Goal: Use online tool/utility: Utilize a website feature to perform a specific function

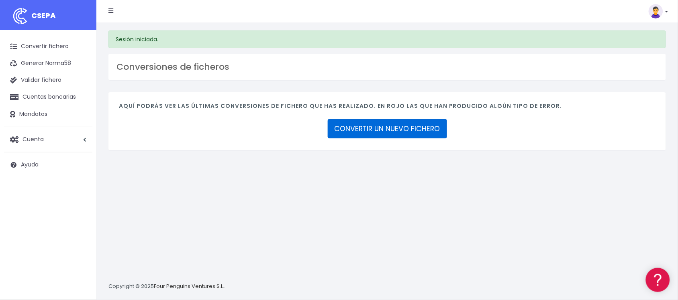
click at [395, 129] on link "CONVERTIR UN NUEVO FICHERO" at bounding box center [387, 128] width 119 height 19
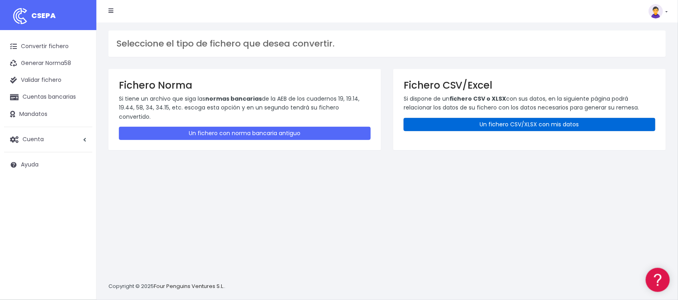
click at [484, 129] on link "Un fichero CSV/XLSX con mis datos" at bounding box center [530, 124] width 252 height 13
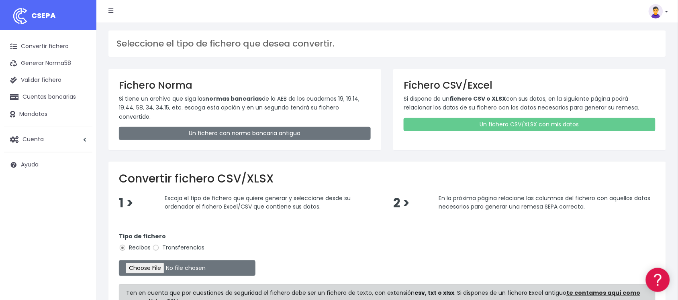
click at [169, 244] on label "Transferencias" at bounding box center [178, 248] width 52 height 8
click at [159, 245] on input "Transferencias" at bounding box center [155, 248] width 7 height 7
radio input "true"
click at [153, 261] on input "file" at bounding box center [187, 269] width 137 height 16
type input "C:\fakepath\2510082 SESS BBVA FICHERO.xlsx"
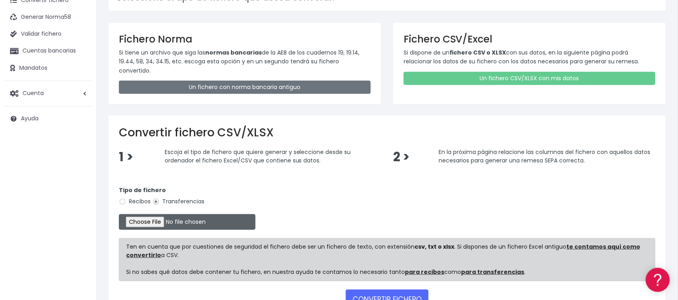
scroll to position [97, 0]
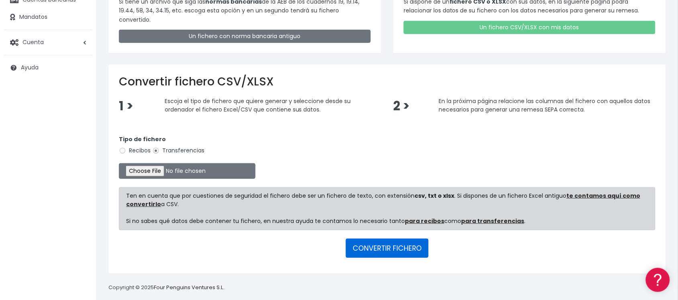
click at [375, 239] on button "CONVERTIR FICHERO" at bounding box center [387, 248] width 83 height 19
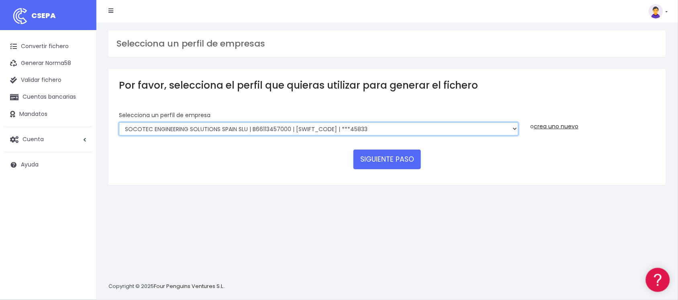
click at [380, 127] on select "SOCOTEC ENGINEERING SOLUTIONS SPAIN SLU | B66113457000 | CAIXESBBXXX | ***45833…" at bounding box center [319, 130] width 400 height 14
select select "2712"
click at [119, 123] on select "SOCOTEC ENGINEERING SOLUTIONS SPAIN SLU | B66113457000 | CAIXESBBXXX | ***45833…" at bounding box center [319, 130] width 400 height 14
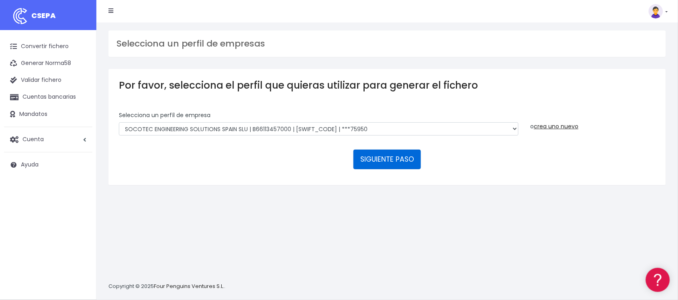
click at [400, 166] on button "SIGUIENTE PASO" at bounding box center [387, 159] width 67 height 19
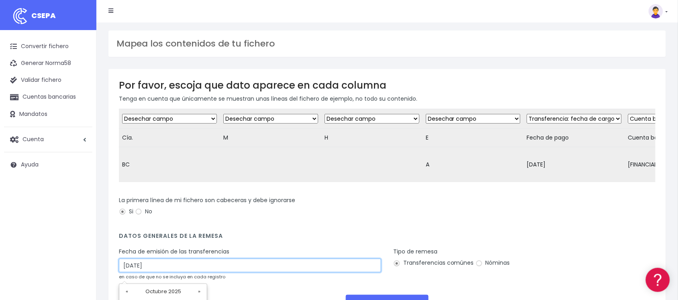
click at [186, 273] on input "10/10/2025" at bounding box center [250, 266] width 262 height 14
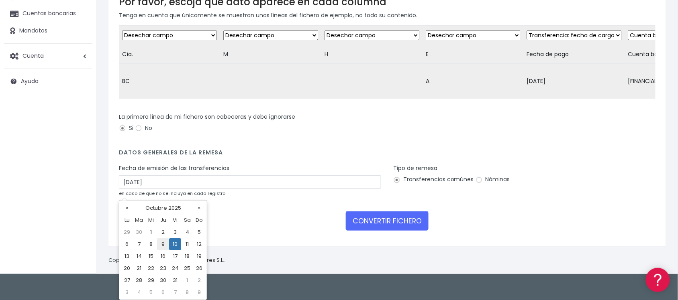
click at [164, 244] on td "9" at bounding box center [163, 245] width 12 height 12
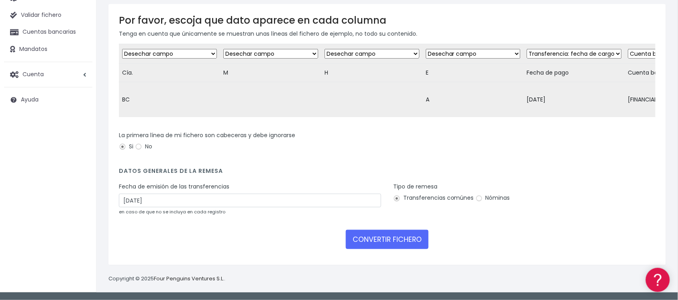
scroll to position [72, 0]
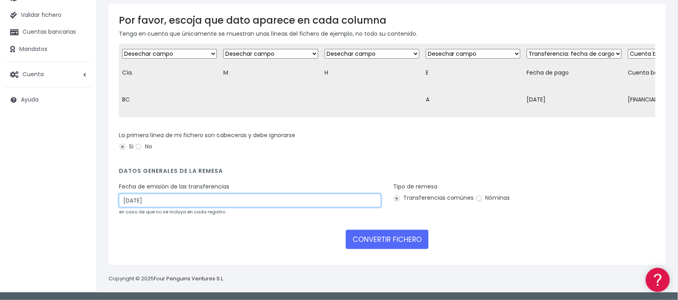
click at [306, 203] on div "Fecha de emisión de las transferencias 09/10/2025 en caso de que no se incluya …" at bounding box center [250, 199] width 262 height 33
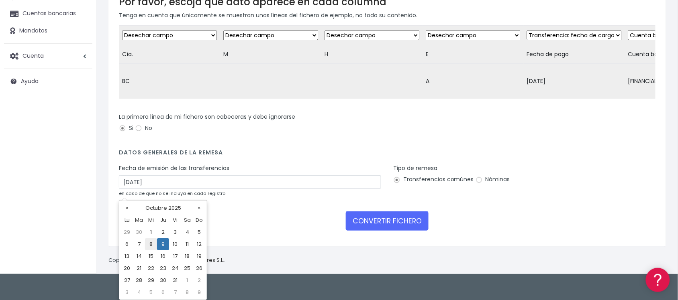
click at [151, 240] on td "8" at bounding box center [151, 245] width 12 height 12
type input "08/10/2025"
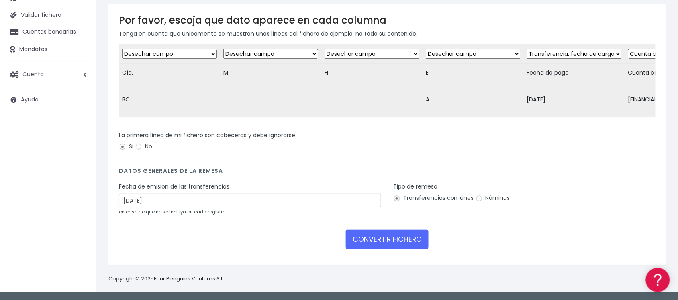
scroll to position [72, 0]
click at [416, 234] on button "CONVERTIR FICHERO" at bounding box center [387, 239] width 83 height 19
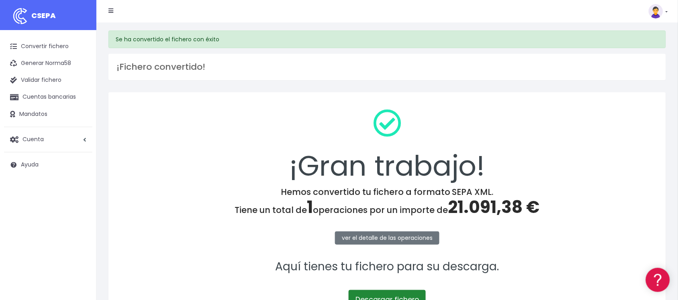
click at [375, 291] on link "Descargar fichero" at bounding box center [387, 299] width 77 height 19
click at [43, 46] on link "Convertir fichero" at bounding box center [48, 46] width 88 height 17
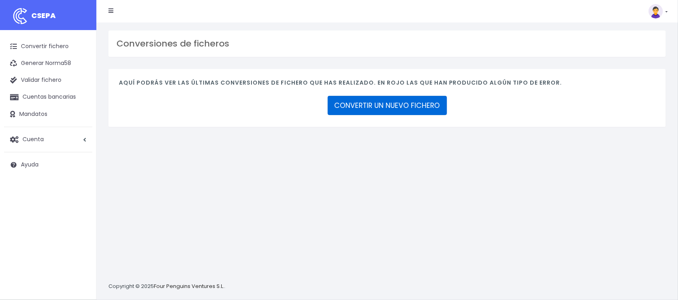
click at [373, 108] on link "CONVERTIR UN NUEVO FICHERO" at bounding box center [387, 105] width 119 height 19
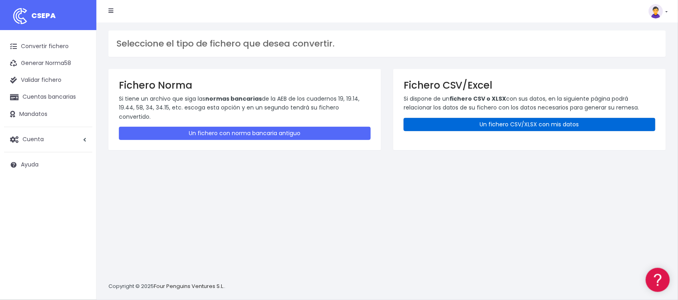
click at [465, 125] on link "Un fichero CSV/XLSX con mis datos" at bounding box center [530, 124] width 252 height 13
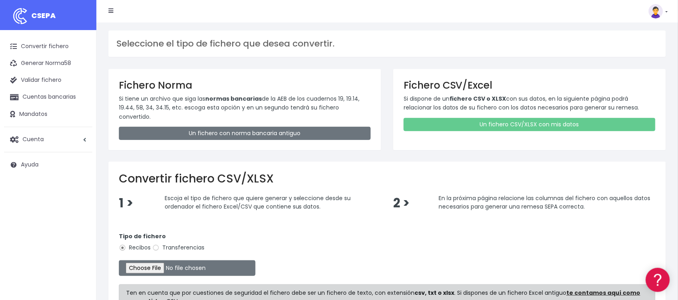
click at [172, 244] on label "Transferencias" at bounding box center [178, 248] width 52 height 8
click at [159, 245] on input "Transferencias" at bounding box center [155, 248] width 7 height 7
radio input "true"
click at [166, 261] on input "file" at bounding box center [187, 269] width 137 height 16
type input "C:\fakepath\2510084 SESS BBVA FICHERO.xlsx"
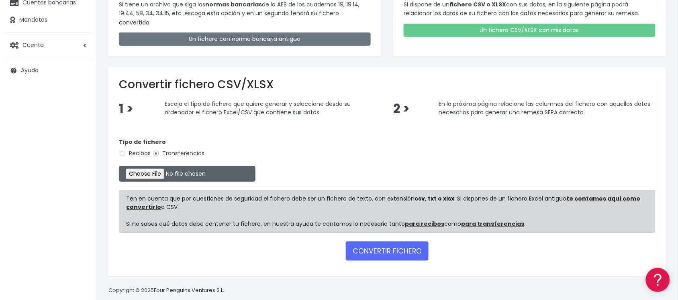
scroll to position [97, 0]
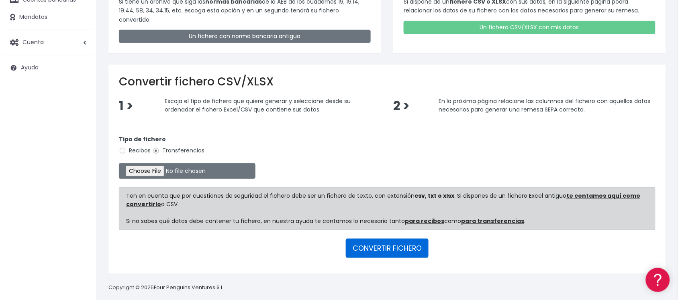
click at [362, 239] on button "CONVERTIR FICHERO" at bounding box center [387, 248] width 83 height 19
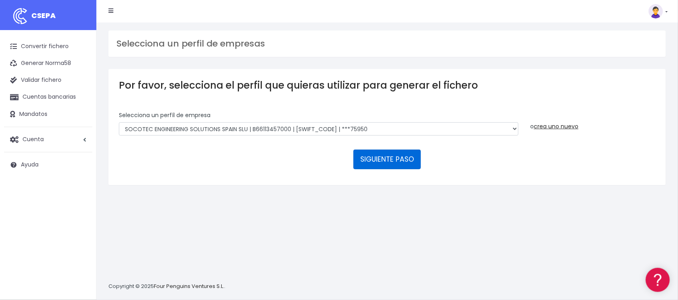
click at [388, 167] on button "SIGUIENTE PASO" at bounding box center [387, 159] width 67 height 19
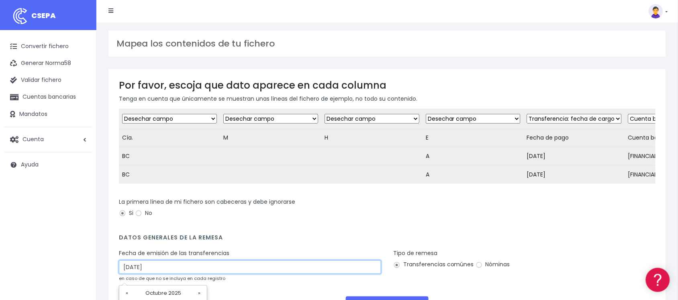
click at [236, 274] on input "[DATE]" at bounding box center [250, 268] width 262 height 14
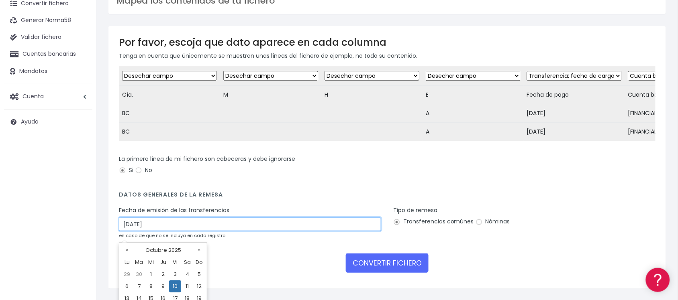
scroll to position [85, 0]
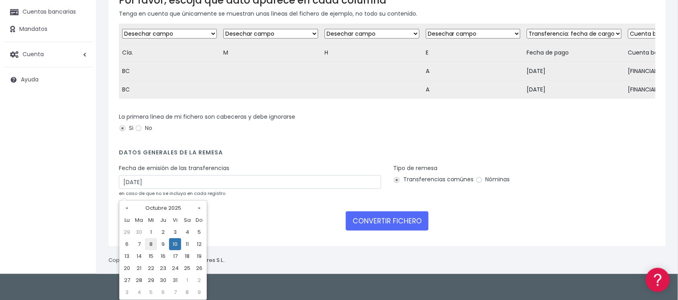
click at [151, 244] on td "8" at bounding box center [151, 245] width 12 height 12
type input "[DATE]"
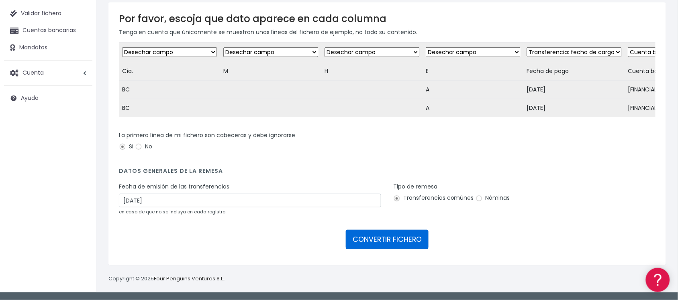
click at [400, 247] on button "CONVERTIR FICHERO" at bounding box center [387, 239] width 83 height 19
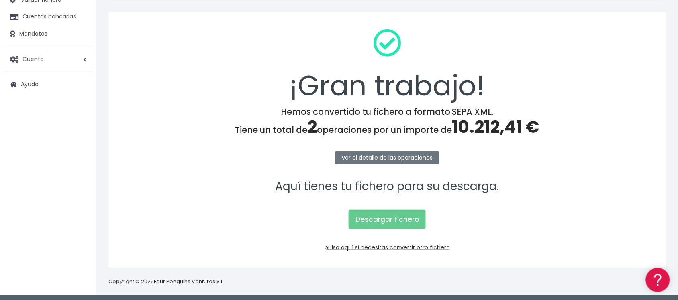
scroll to position [83, 0]
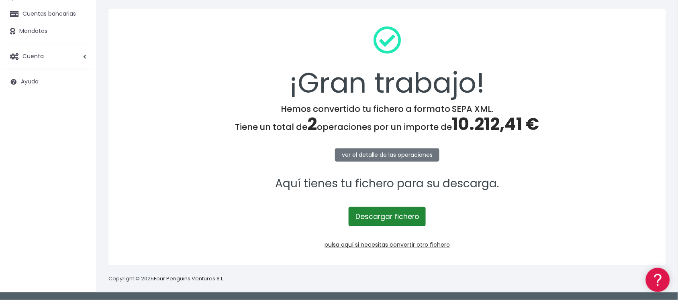
click at [403, 218] on link "Descargar fichero" at bounding box center [387, 216] width 77 height 19
